Goal: Task Accomplishment & Management: Use online tool/utility

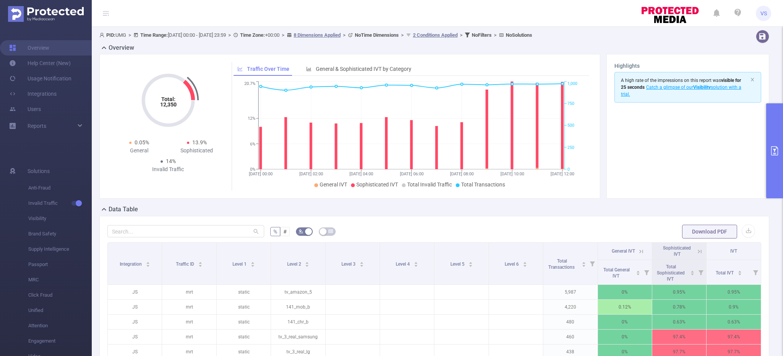
scroll to position [0, 2]
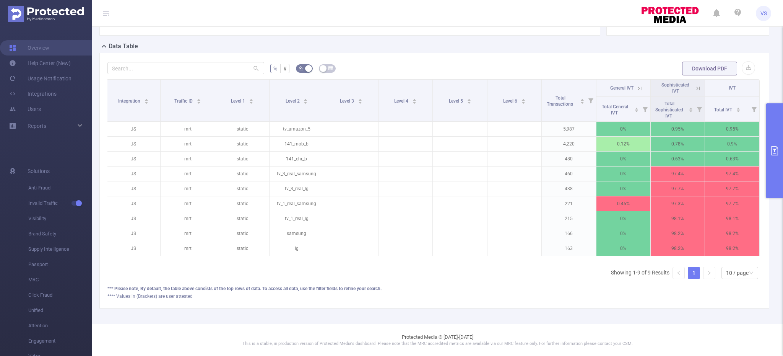
click at [780, 184] on button "primary" at bounding box center [775, 150] width 17 height 95
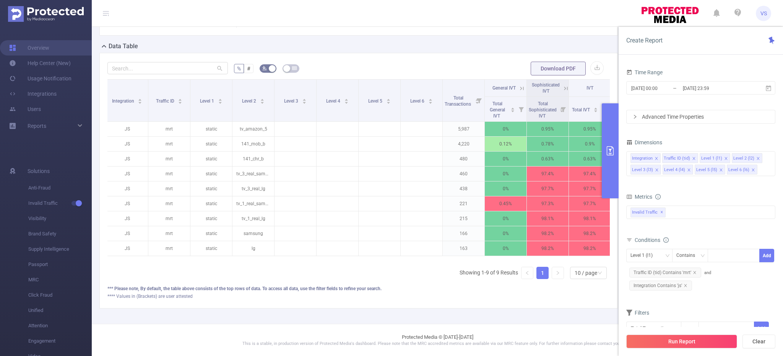
click at [671, 333] on div "Run Report Clear" at bounding box center [701, 341] width 165 height 29
click at [671, 339] on button "Run Report" at bounding box center [682, 341] width 111 height 14
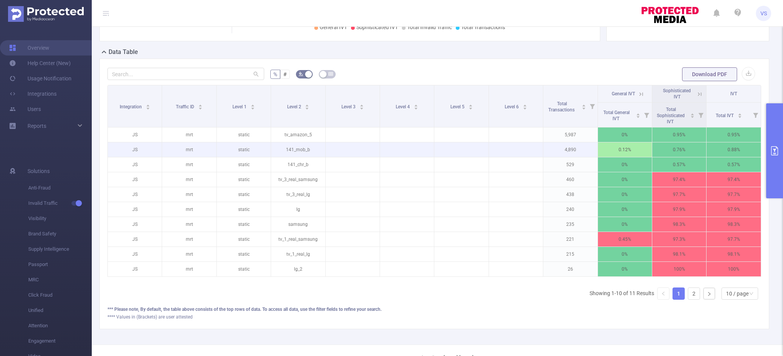
scroll to position [178, 0]
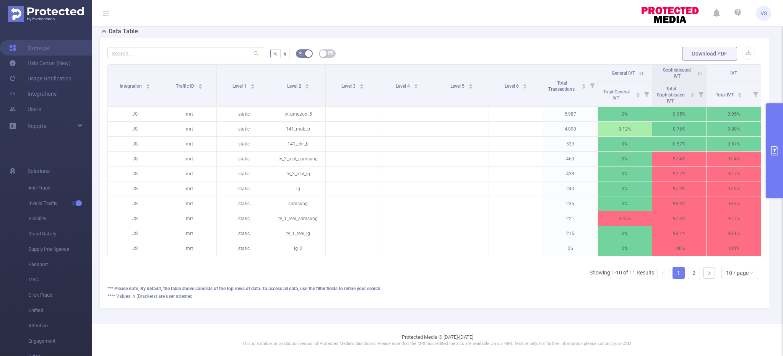
click at [698, 72] on icon at bounding box center [700, 73] width 7 height 7
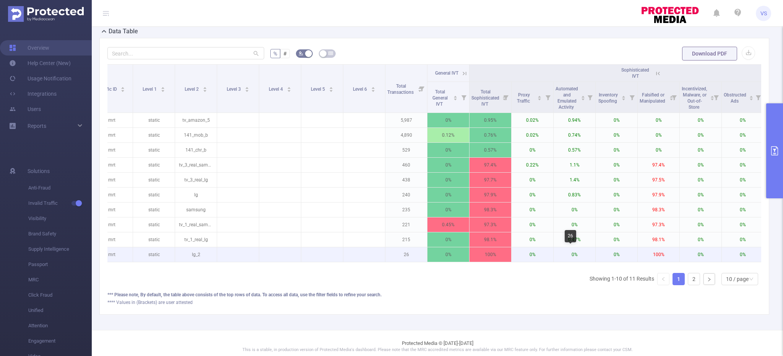
scroll to position [0, 0]
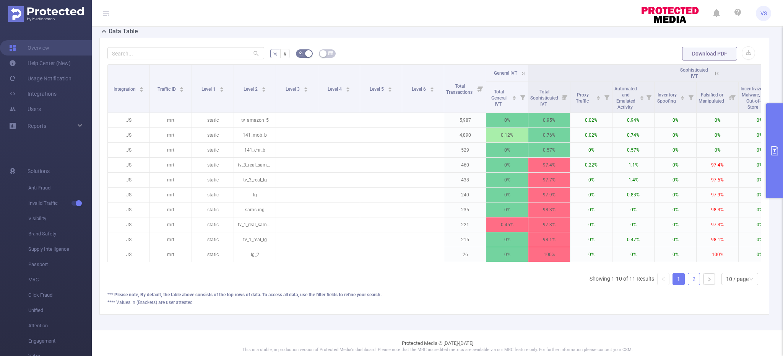
click at [694, 279] on link "2" at bounding box center [694, 278] width 11 height 11
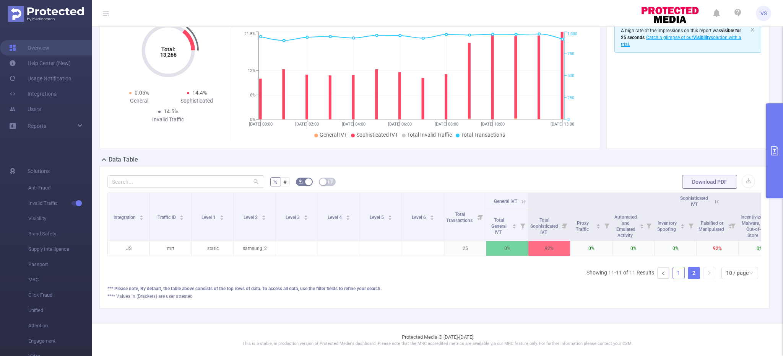
click at [674, 271] on link "1" at bounding box center [678, 272] width 11 height 11
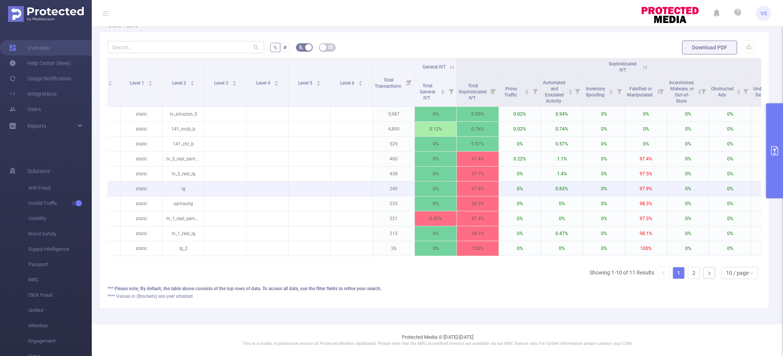
scroll to position [0, 0]
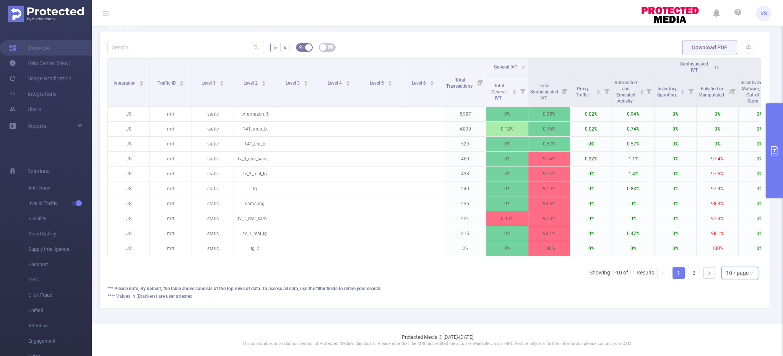
click at [728, 271] on div "10 / page" at bounding box center [737, 272] width 23 height 11
click at [735, 221] on li "20 / page" at bounding box center [740, 222] width 37 height 12
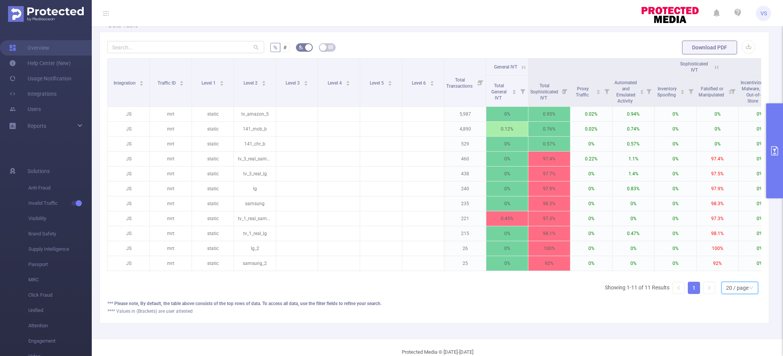
click at [774, 149] on icon "primary" at bounding box center [775, 150] width 7 height 9
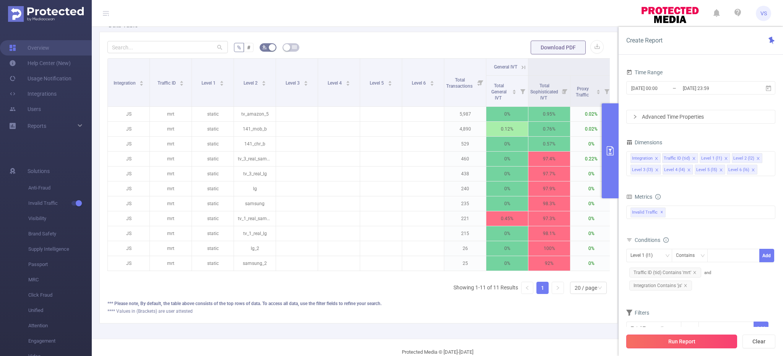
click at [704, 345] on button "Run Report" at bounding box center [682, 341] width 111 height 14
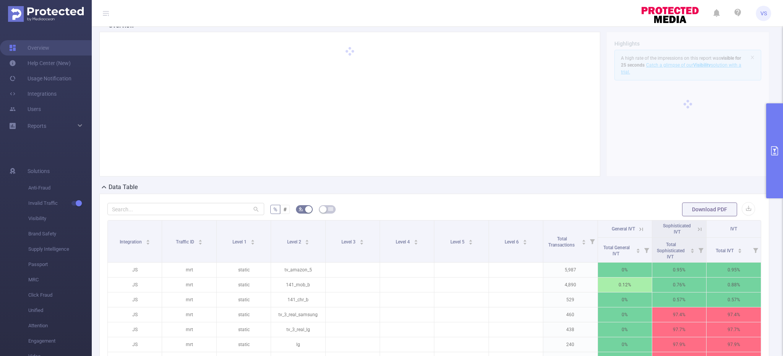
scroll to position [178, 0]
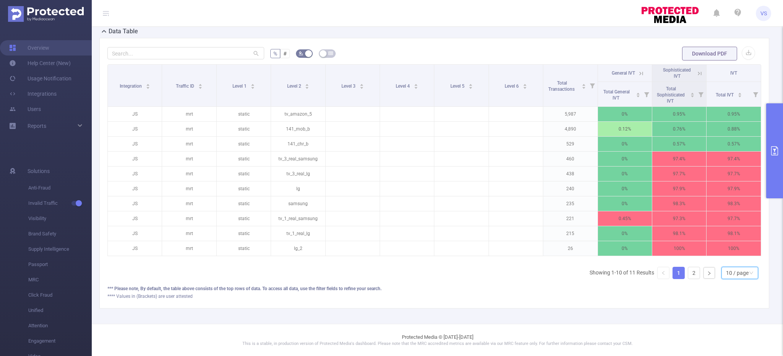
click at [729, 275] on div "10 / page" at bounding box center [737, 272] width 23 height 11
click at [735, 223] on li "20 / page" at bounding box center [740, 222] width 37 height 12
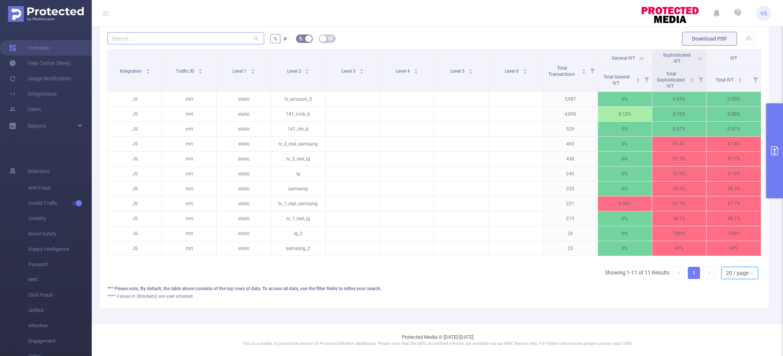
scroll to position [193, 0]
click at [772, 160] on button "primary" at bounding box center [775, 150] width 17 height 95
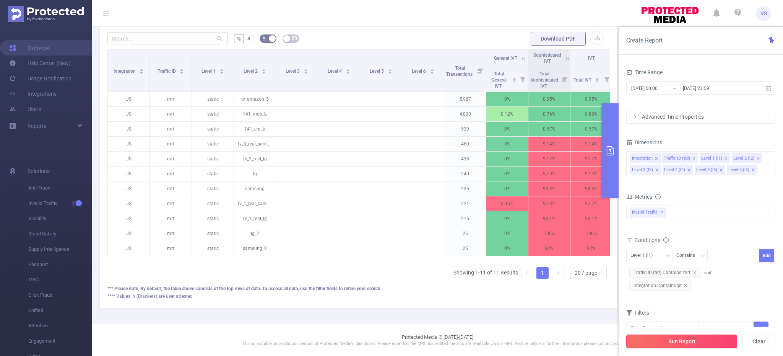
click at [661, 336] on button "Run Report" at bounding box center [682, 341] width 111 height 14
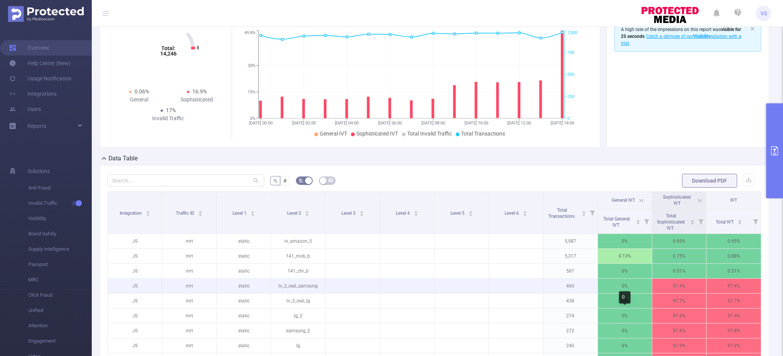
scroll to position [47, 0]
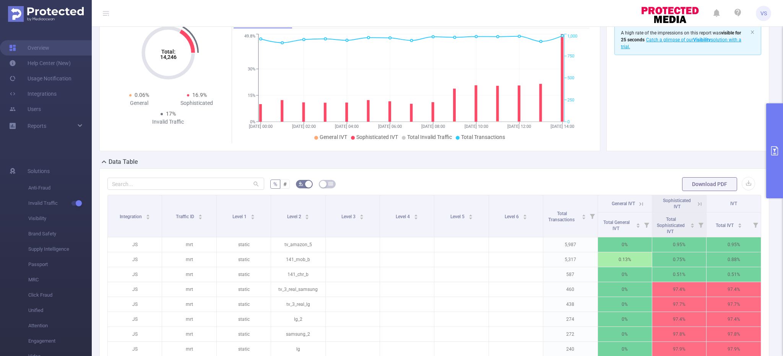
click at [700, 202] on icon at bounding box center [700, 203] width 7 height 7
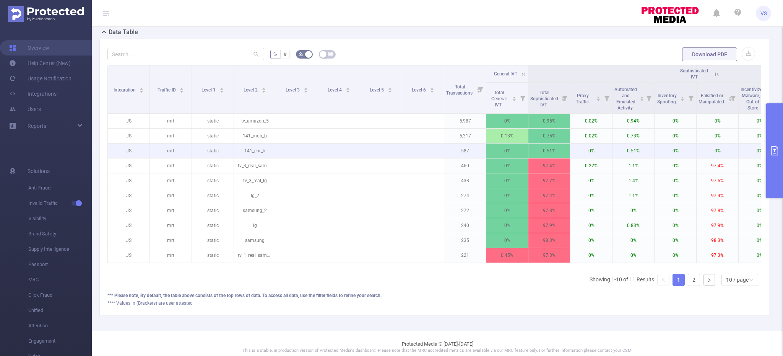
scroll to position [184, 0]
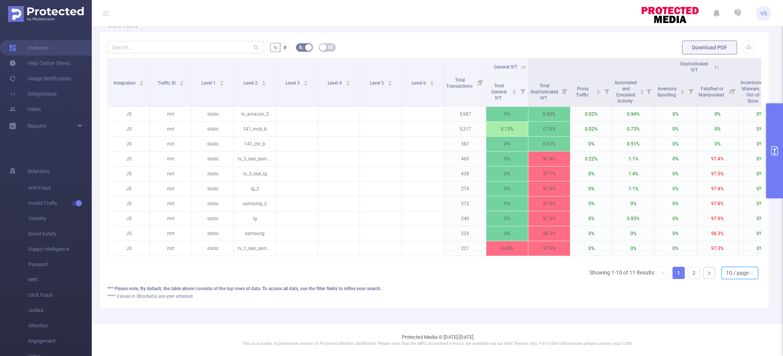
click at [732, 274] on div "10 / page" at bounding box center [737, 272] width 23 height 11
click at [736, 262] on li "50 / page" at bounding box center [740, 259] width 37 height 12
